Goal: Transaction & Acquisition: Book appointment/travel/reservation

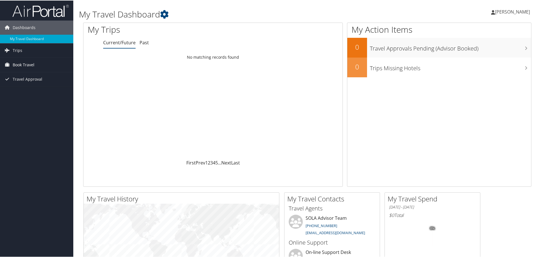
click at [18, 63] on span "Book Travel" at bounding box center [24, 64] width 22 height 14
click at [38, 84] on link "Book/Manage Online Trips" at bounding box center [36, 84] width 73 height 8
